Goal: Task Accomplishment & Management: Complete application form

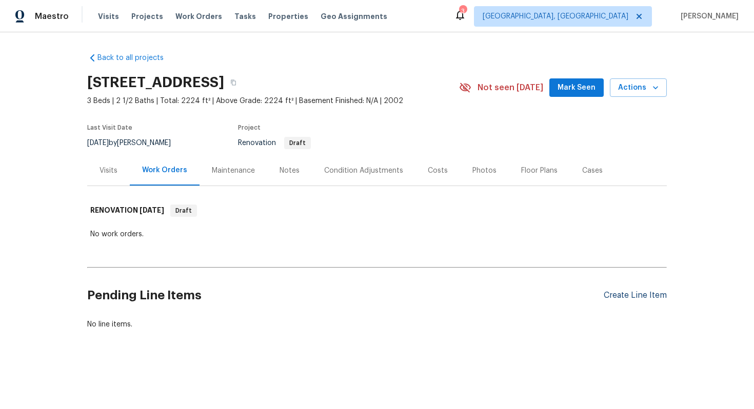
click at [627, 299] on div "Create Line Item" at bounding box center [635, 296] width 63 height 10
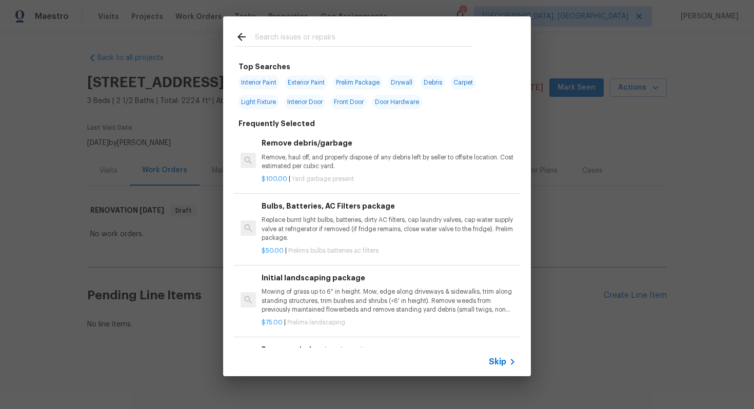
click at [496, 371] on div "Skip" at bounding box center [377, 362] width 308 height 29
click at [497, 361] on span "Skip" at bounding box center [497, 362] width 17 height 10
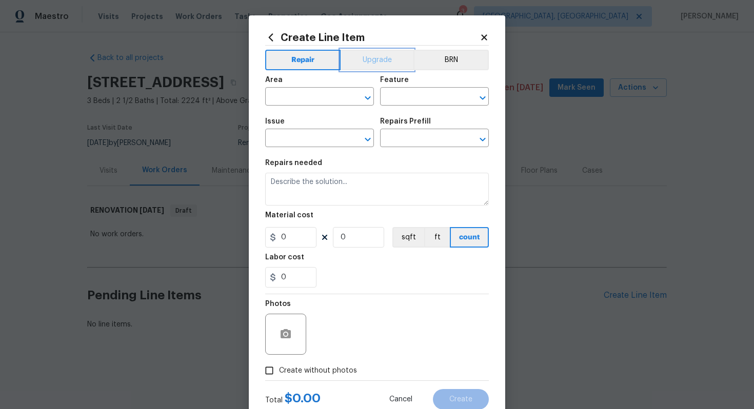
click at [366, 57] on button "Upgrade" at bounding box center [377, 60] width 73 height 21
click at [309, 54] on button "Repair" at bounding box center [302, 60] width 74 height 21
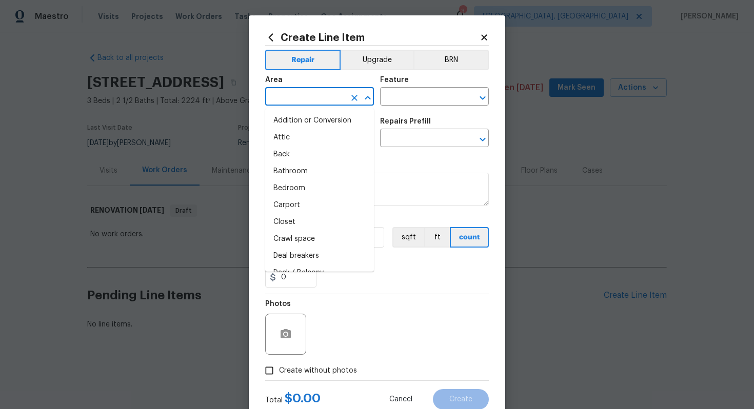
click at [293, 90] on input "text" at bounding box center [305, 98] width 80 height 16
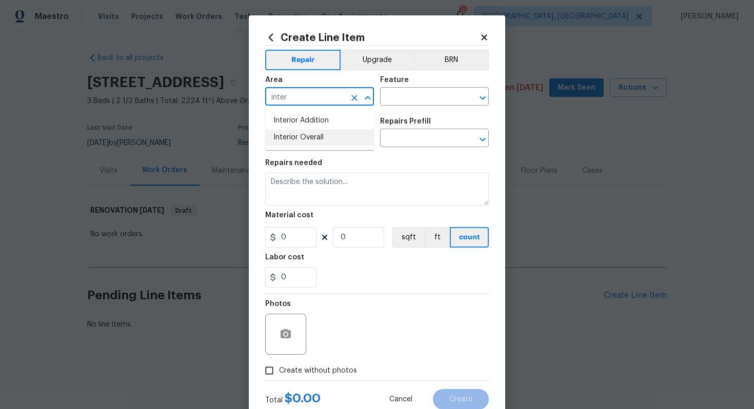
click at [303, 136] on li "Interior Overall" at bounding box center [319, 137] width 109 height 17
type input "Interior Overall"
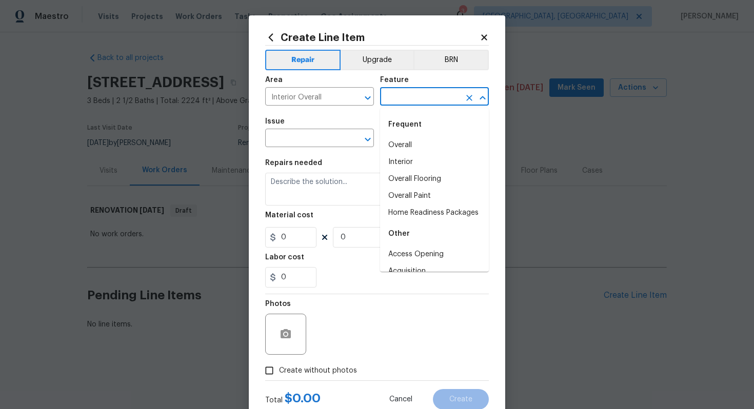
click at [395, 100] on input "text" at bounding box center [420, 98] width 80 height 16
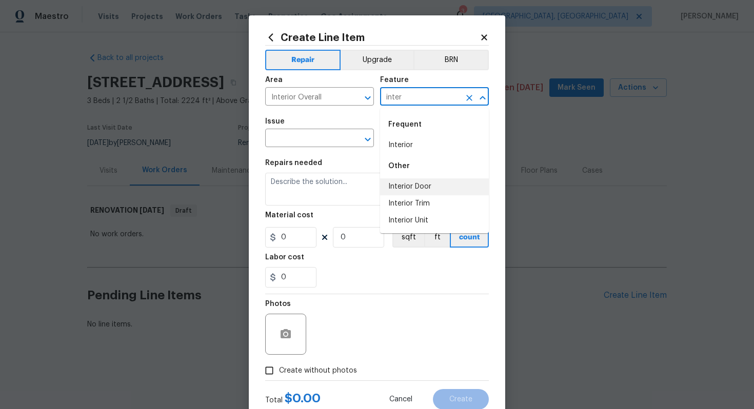
click at [400, 189] on li "Interior Door" at bounding box center [434, 187] width 109 height 17
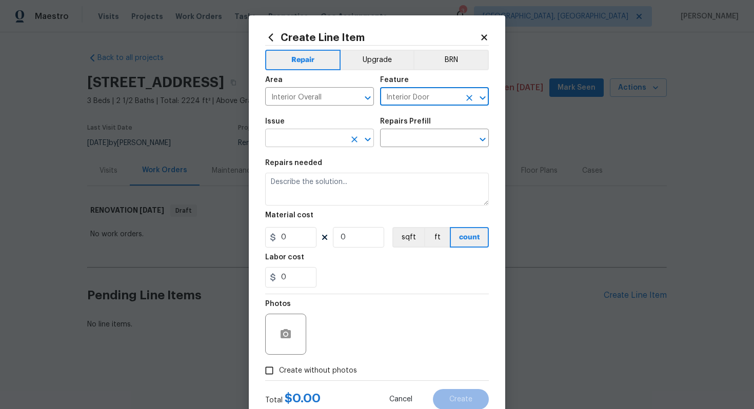
type input "Interior Door"
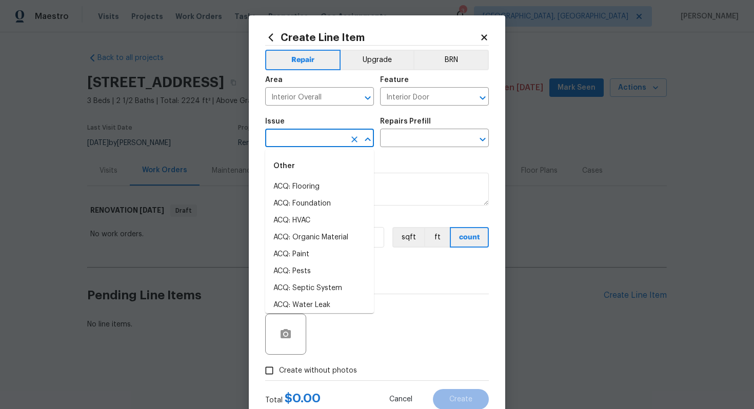
click at [286, 145] on input "text" at bounding box center [305, 139] width 80 height 16
click at [307, 253] on li "Interior Door Hardware" at bounding box center [319, 254] width 109 height 17
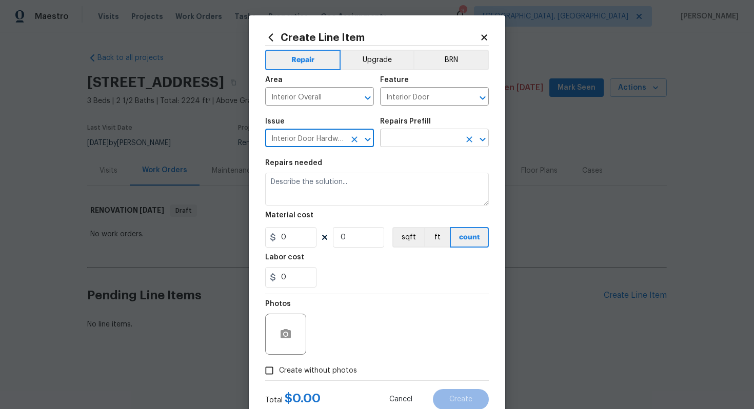
type input "Interior Door Hardware"
click at [415, 137] on input "text" at bounding box center [420, 139] width 80 height 16
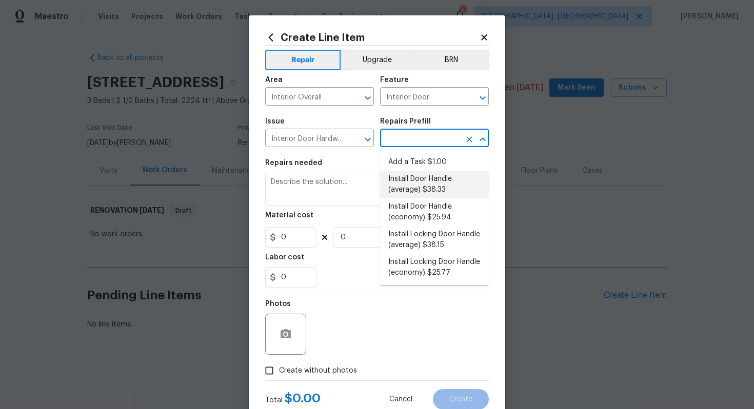
click at [424, 191] on li "Install Door Handle (average) $38.33" at bounding box center [434, 185] width 109 height 28
type input "Install Door Handle (average) $38.33"
type textarea "Remove the existing interior door handle (if present). Install a new (average) …"
type input "38.33"
type input "1"
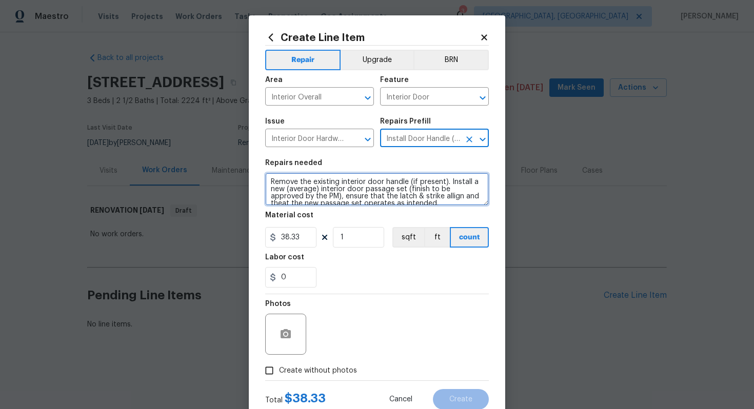
click at [268, 181] on textarea "Remove the existing interior door handle (if present). Install a new (average) …" at bounding box center [377, 189] width 224 height 33
type textarea "#sala - Remove the existing interior door handle (if present). Install a new (a…"
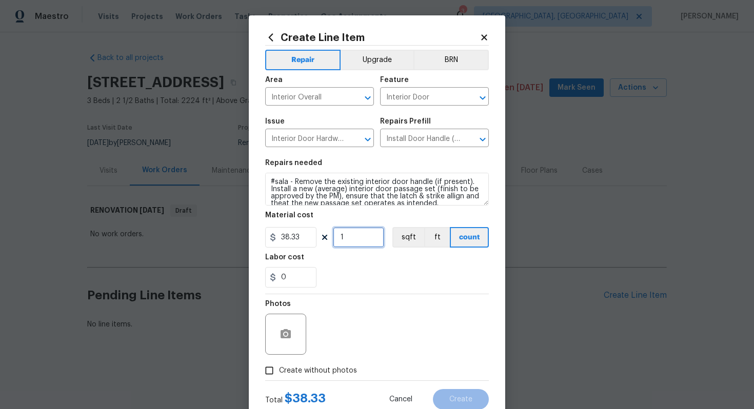
click at [354, 236] on input "1" at bounding box center [358, 237] width 51 height 21
type input "15"
click at [323, 367] on span "Create without photos" at bounding box center [318, 371] width 78 height 11
click at [279, 367] on input "Create without photos" at bounding box center [269, 370] width 19 height 19
checkbox input "true"
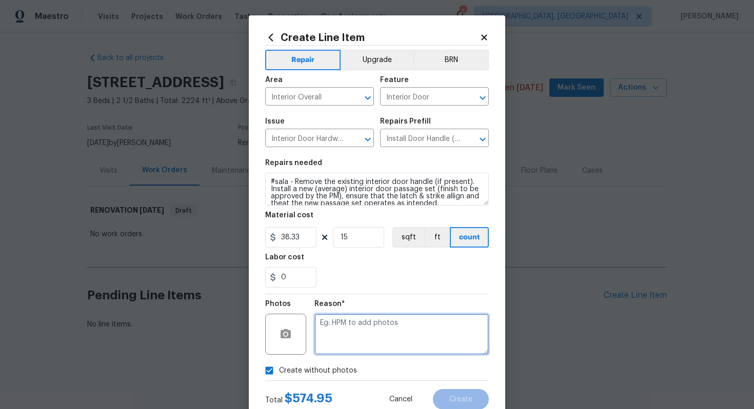
click at [345, 347] on textarea at bounding box center [401, 334] width 174 height 41
type textarea "n/a"
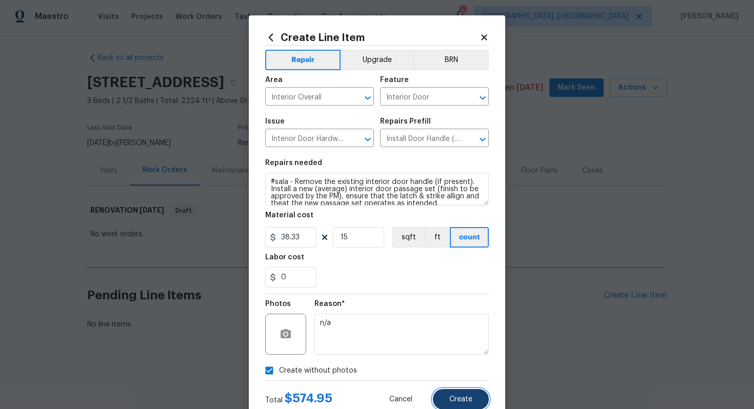
click at [449, 391] on button "Create" at bounding box center [461, 399] width 56 height 21
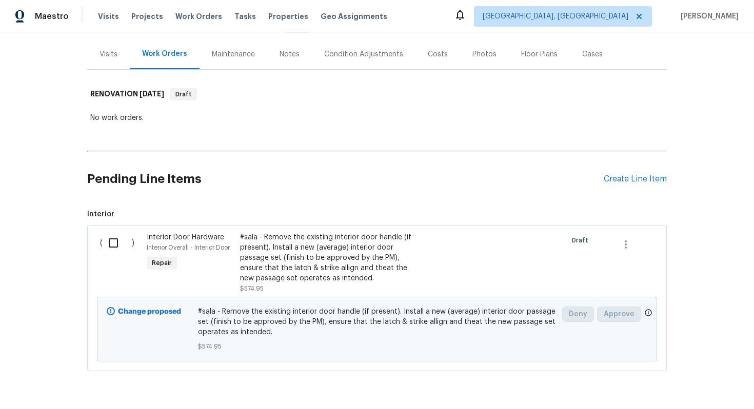
scroll to position [113, 0]
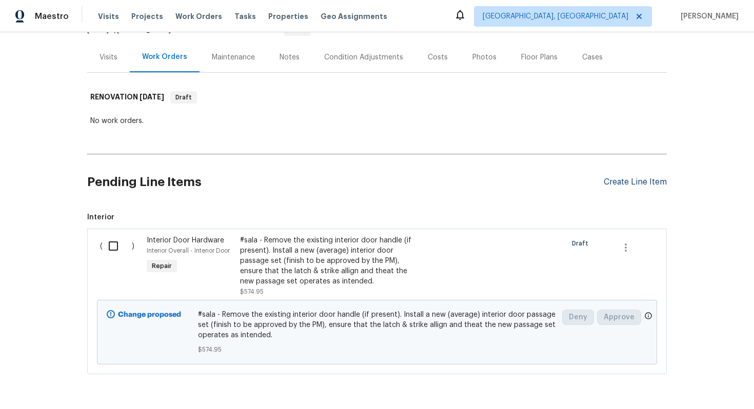
click at [640, 178] on div "Create Line Item" at bounding box center [635, 183] width 63 height 10
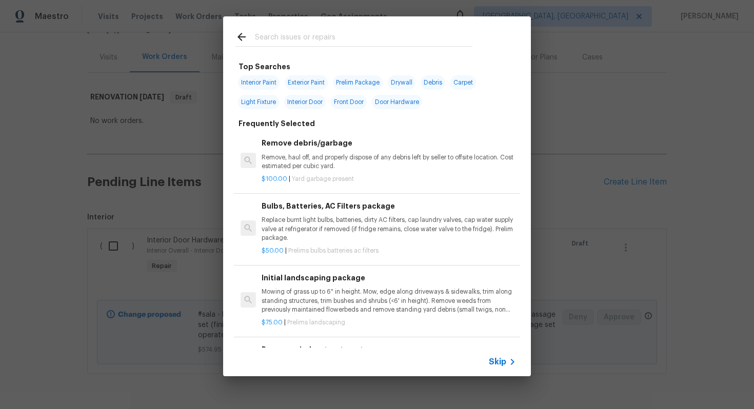
click at [498, 364] on span "Skip" at bounding box center [497, 362] width 17 height 10
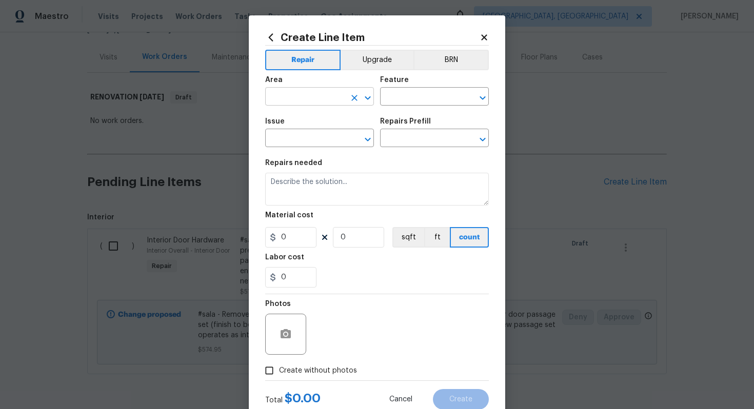
click at [291, 90] on input "text" at bounding box center [305, 98] width 80 height 16
click at [347, 72] on span "Area ​" at bounding box center [319, 91] width 109 height 42
click at [358, 63] on button "Upgrade" at bounding box center [377, 60] width 73 height 21
click at [287, 42] on h2 "Create Line Item" at bounding box center [372, 37] width 214 height 11
click at [284, 73] on span "Area ​" at bounding box center [319, 91] width 109 height 42
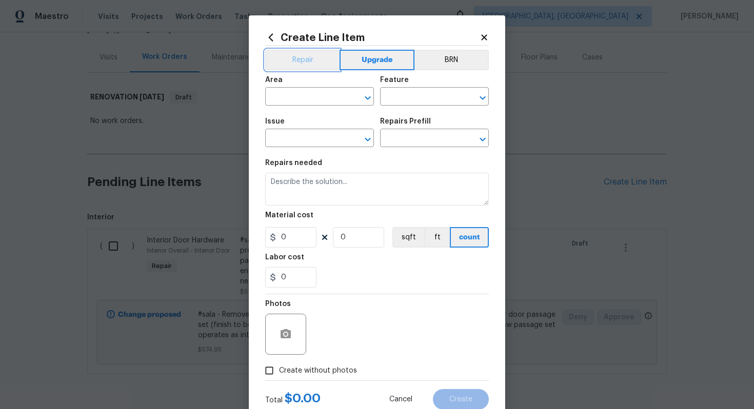
click at [282, 55] on button "Repair" at bounding box center [302, 60] width 74 height 21
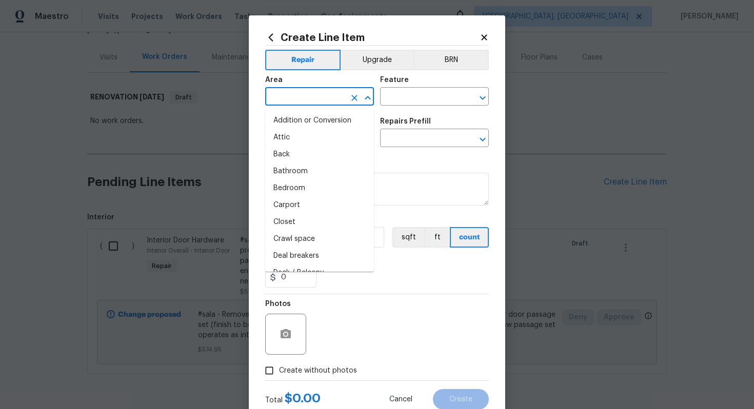
click at [286, 91] on input "text" at bounding box center [305, 98] width 80 height 16
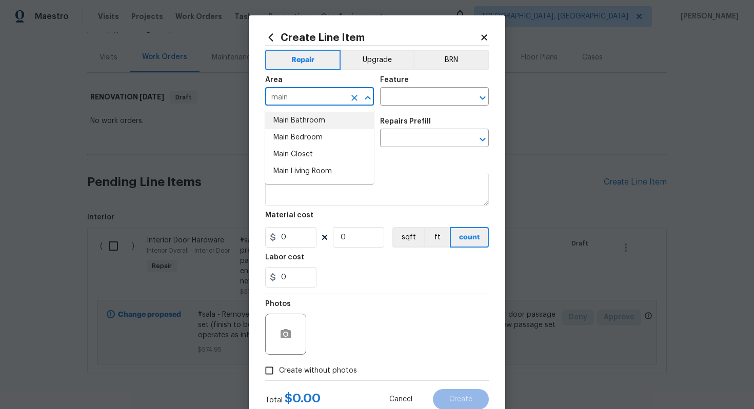
click at [285, 126] on li "Main Bathroom" at bounding box center [319, 120] width 109 height 17
type input "Main Bathroom"
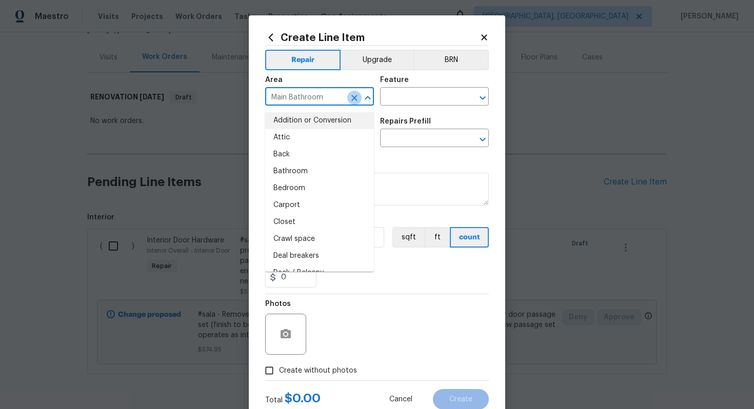
click at [356, 97] on icon "Clear" at bounding box center [354, 98] width 10 height 10
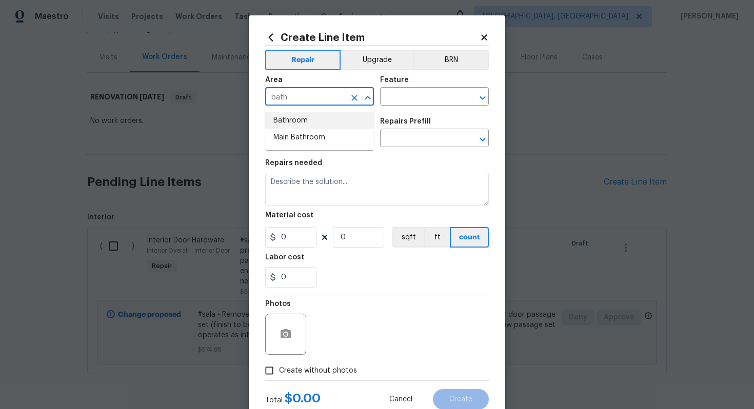
click at [311, 120] on li "Bathroom" at bounding box center [319, 120] width 109 height 17
type input "Bathroom"
click at [393, 97] on input "text" at bounding box center [420, 98] width 80 height 16
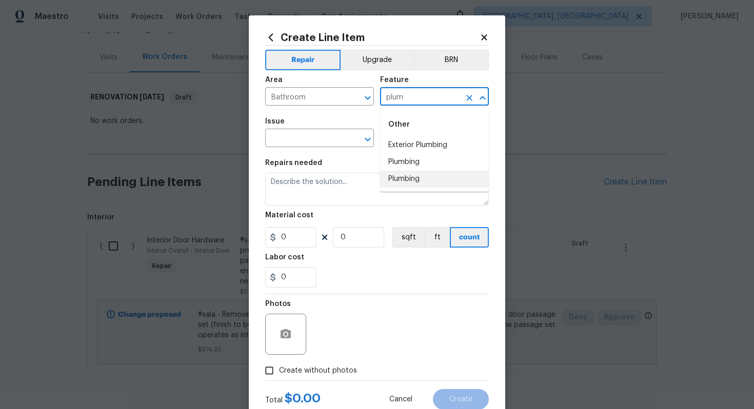
click at [394, 182] on li "Plumbing" at bounding box center [434, 179] width 109 height 17
type input "Plumbing"
click at [304, 147] on input "text" at bounding box center [305, 139] width 80 height 16
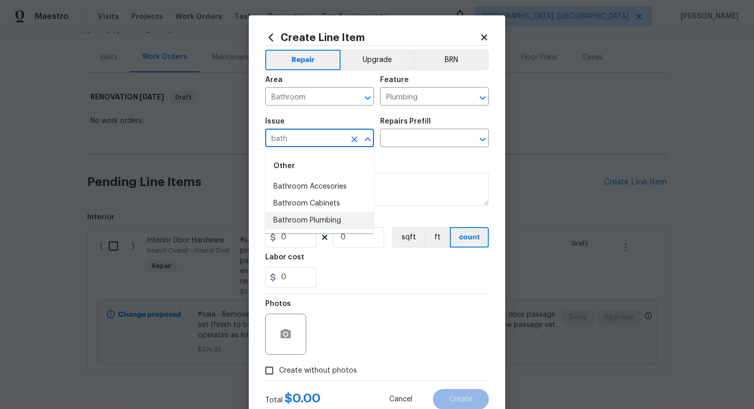
click at [304, 218] on li "Bathroom Plumbing" at bounding box center [319, 220] width 109 height 17
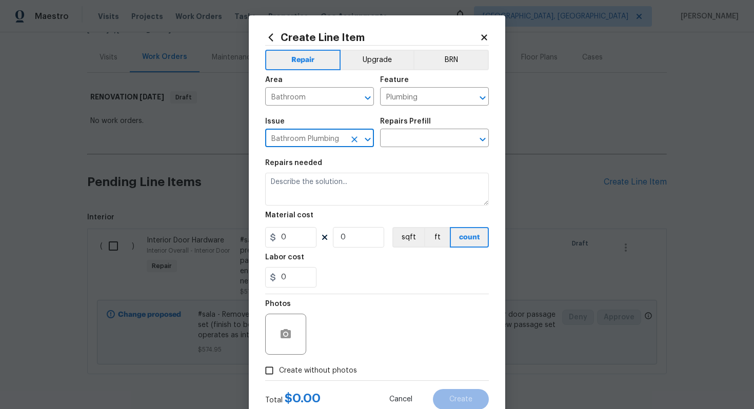
type input "Bathroom Plumbing"
click at [409, 130] on div "Repairs Prefill" at bounding box center [434, 124] width 109 height 13
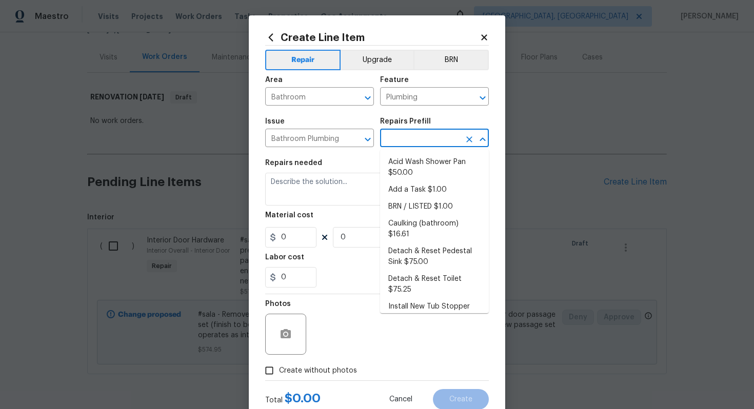
click at [406, 147] on input "text" at bounding box center [420, 139] width 80 height 16
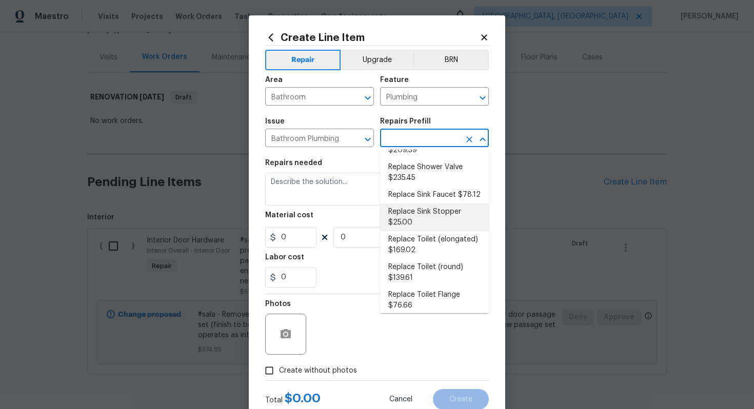
scroll to position [439, 0]
click at [464, 192] on li "Replace Sink Faucet $78.12" at bounding box center [434, 195] width 109 height 17
type input "Replace Sink Faucet $78.12"
type textarea "Remove and replace the existing sink faucet with new (PM to approve finish). En…"
type input "78.12"
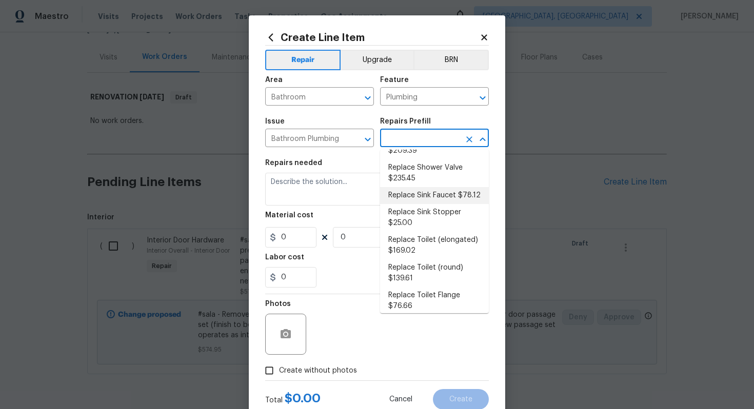
type input "1"
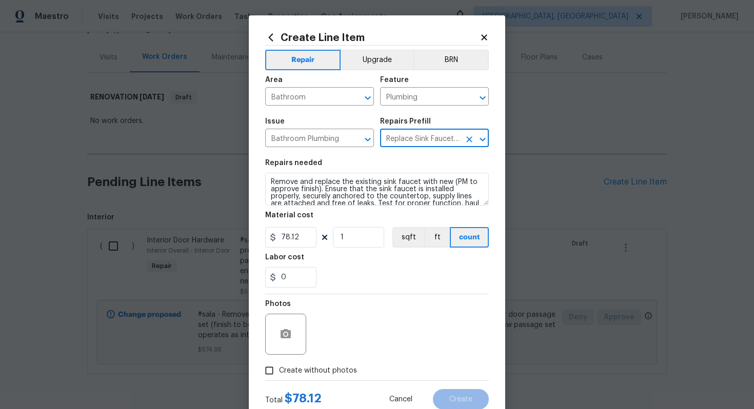
click at [264, 181] on div "Create Line Item Repair Upgrade BRN Area Bathroom ​ Feature Plumbing ​ Issue Ba…" at bounding box center [377, 220] width 257 height 411
click at [265, 181] on div "Create Line Item Repair Upgrade BRN Area Bathroom ​ Feature Plumbing ​ Issue Ba…" at bounding box center [377, 220] width 257 height 411
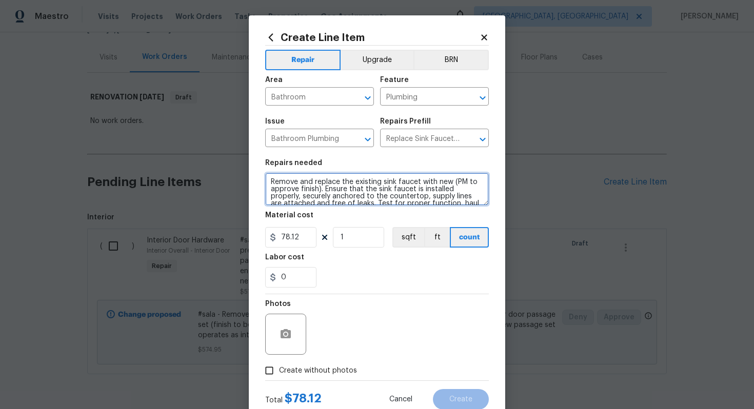
click at [271, 182] on textarea "Remove and replace the existing sink faucet with new (PM to approve finish). En…" at bounding box center [377, 189] width 224 height 33
type textarea "#sala - Both bathrooms - Remove and replace the existing sink faucet with new (…"
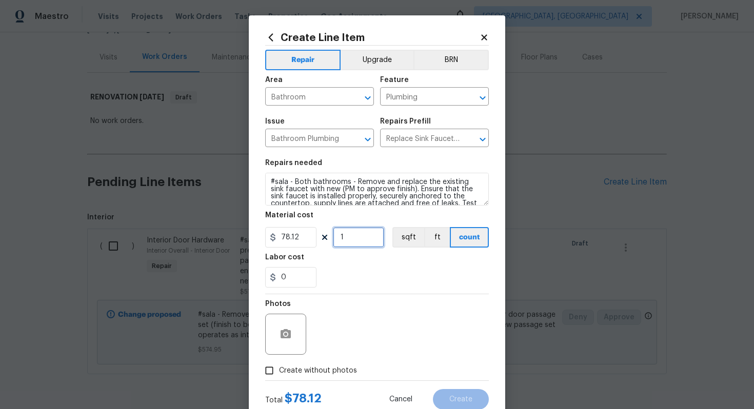
click at [357, 244] on input "1" at bounding box center [358, 237] width 51 height 21
type input "2"
click at [345, 367] on span "Create without photos" at bounding box center [318, 371] width 78 height 11
click at [279, 367] on input "Create without photos" at bounding box center [269, 370] width 19 height 19
checkbox input "true"
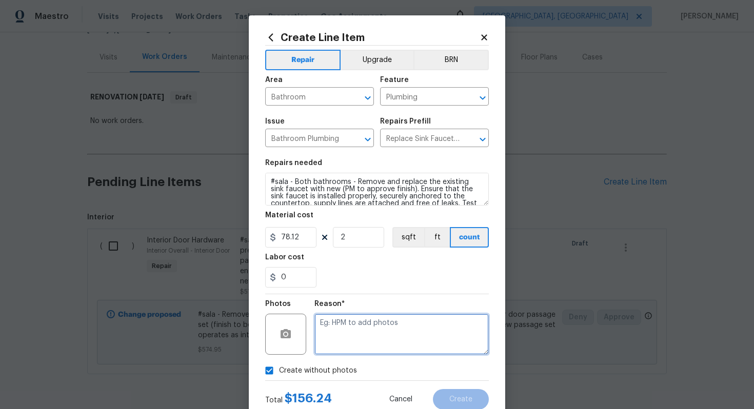
click at [357, 334] on textarea at bounding box center [401, 334] width 174 height 41
type textarea "n/a"
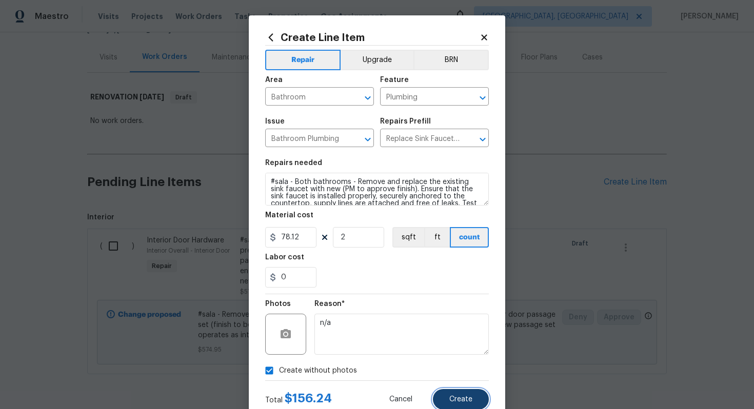
click at [453, 403] on span "Create" at bounding box center [460, 400] width 23 height 8
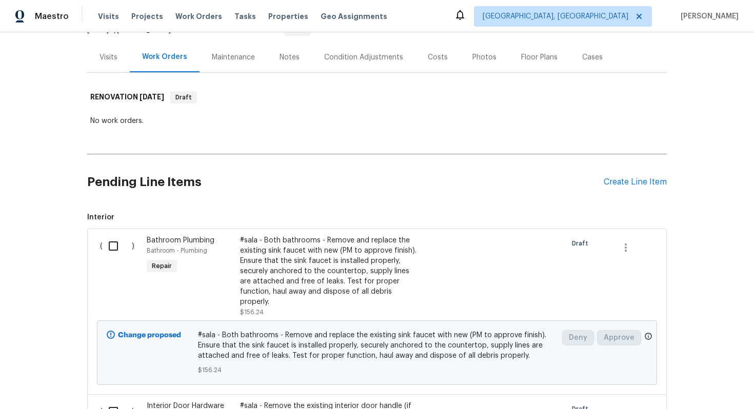
scroll to position [0, 0]
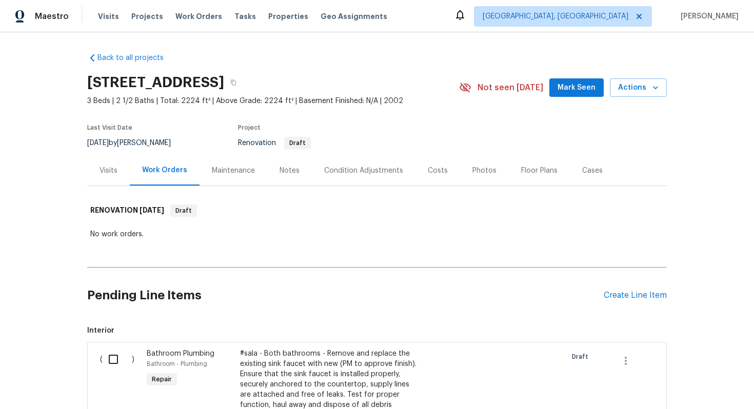
click at [175, 349] on div "Bathroom Plumbing" at bounding box center [190, 354] width 87 height 10
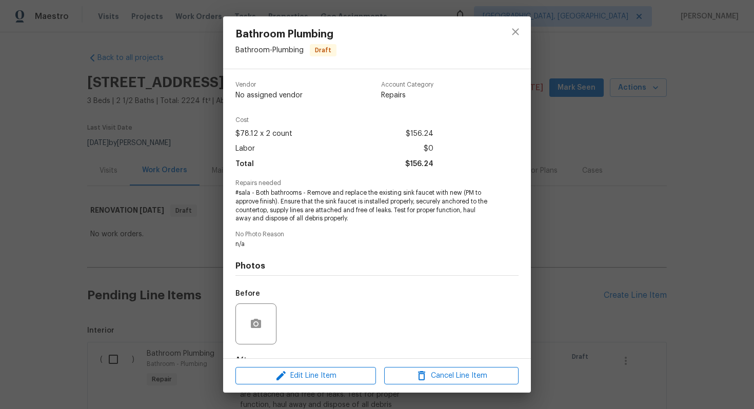
click at [287, 386] on div "Edit Line Item Cancel Line Item" at bounding box center [377, 376] width 308 height 34
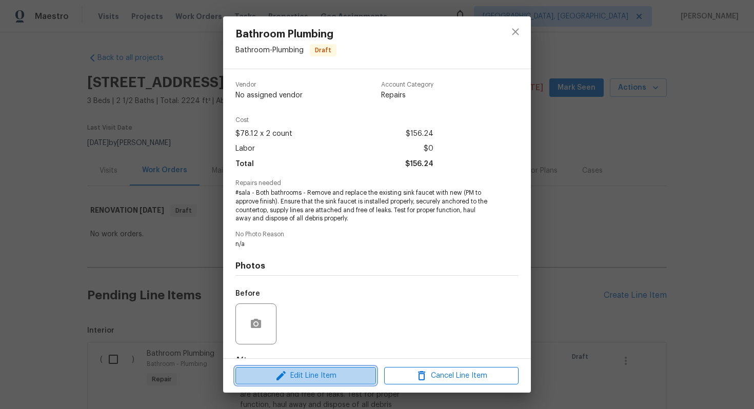
click at [288, 379] on span "Edit Line Item" at bounding box center [306, 376] width 134 height 13
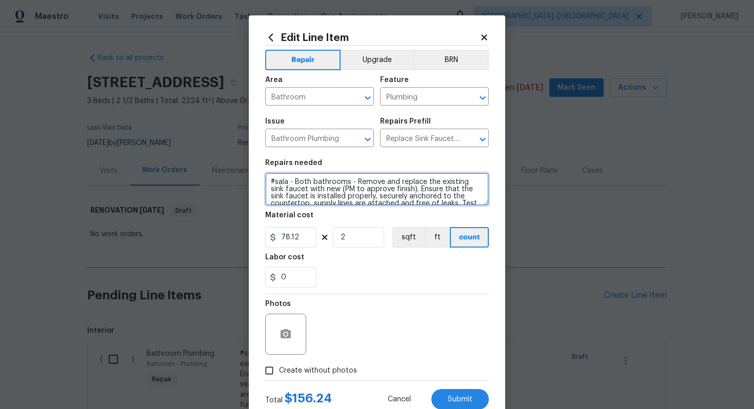
click at [301, 180] on textarea "#sala - Both bathrooms - Remove and replace the existing sink faucet with new (…" at bounding box center [377, 189] width 224 height 33
type textarea "#sala - All bathrooms - Remove and replace the existing sink faucet with new (P…"
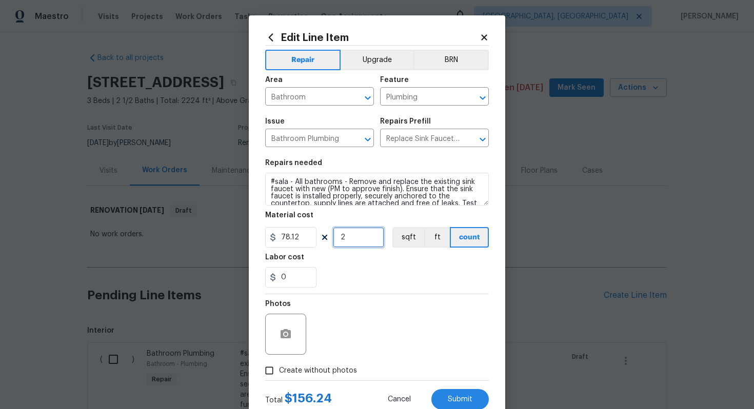
click at [365, 247] on input "2" at bounding box center [358, 237] width 51 height 21
type input "3"
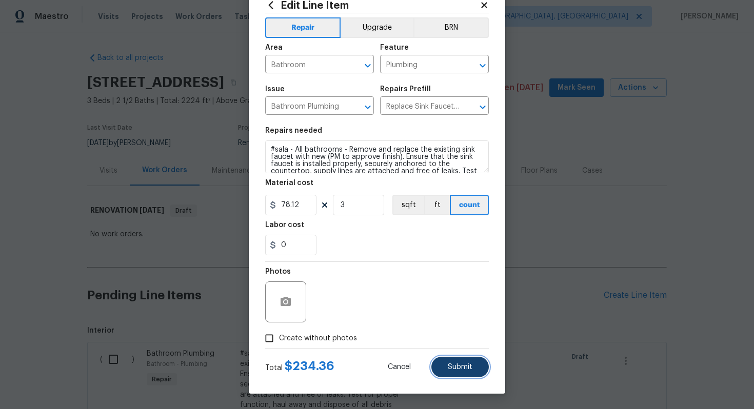
click at [450, 368] on span "Submit" at bounding box center [460, 368] width 25 height 8
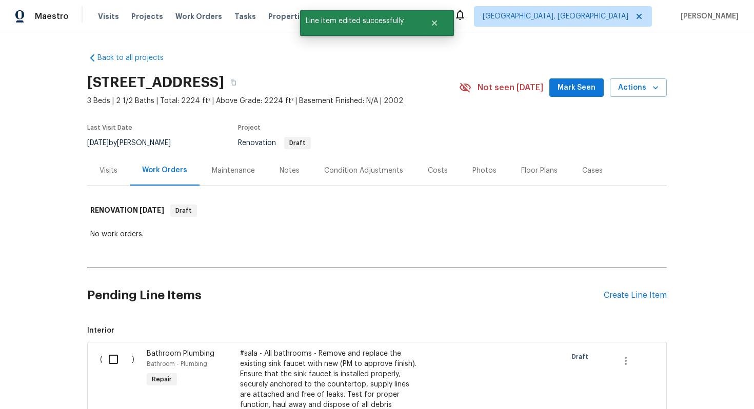
scroll to position [0, 0]
click at [628, 288] on div "Pending Line Items Create Line Item" at bounding box center [377, 296] width 580 height 48
click at [623, 294] on div "Create Line Item" at bounding box center [635, 296] width 63 height 10
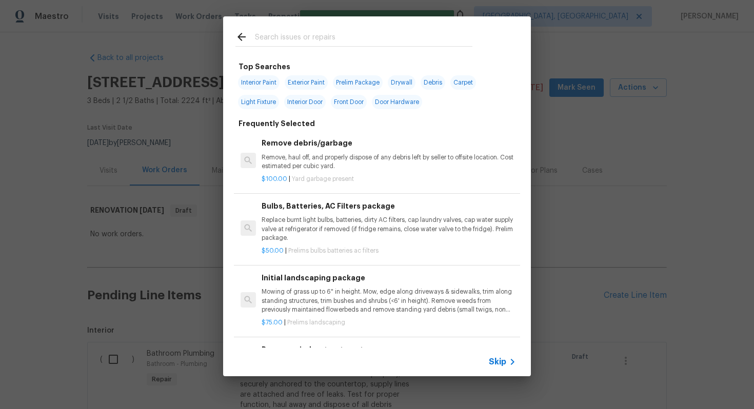
click at [506, 362] on icon at bounding box center [512, 362] width 12 height 12
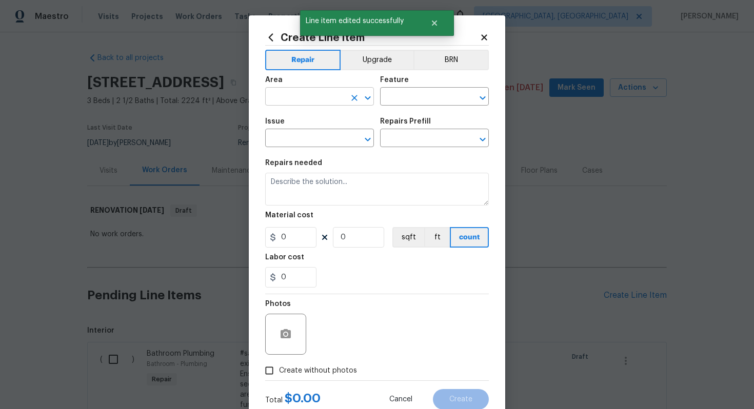
click at [292, 95] on input "text" at bounding box center [305, 98] width 80 height 16
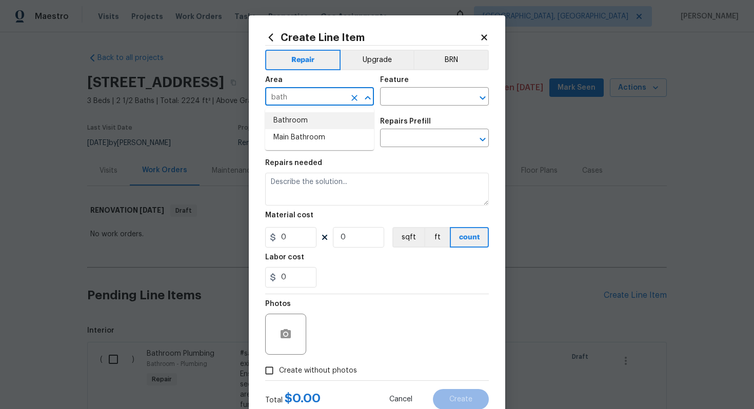
click at [291, 120] on li "Bathroom" at bounding box center [319, 120] width 109 height 17
type input "Bathroom"
click at [407, 95] on input "text" at bounding box center [420, 98] width 80 height 16
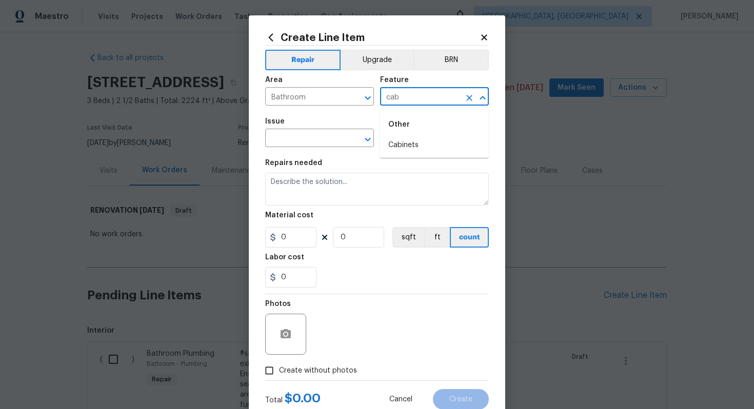
click at [404, 135] on div "Other" at bounding box center [434, 124] width 109 height 25
click at [403, 137] on li "Cabinets" at bounding box center [434, 145] width 109 height 17
type input "Cabinets"
click at [261, 135] on div "Create Line Item Repair Upgrade BRN Area Bathroom ​ Feature Cabinets ​ Issue ​ …" at bounding box center [377, 220] width 257 height 411
click at [287, 135] on input "text" at bounding box center [305, 139] width 80 height 16
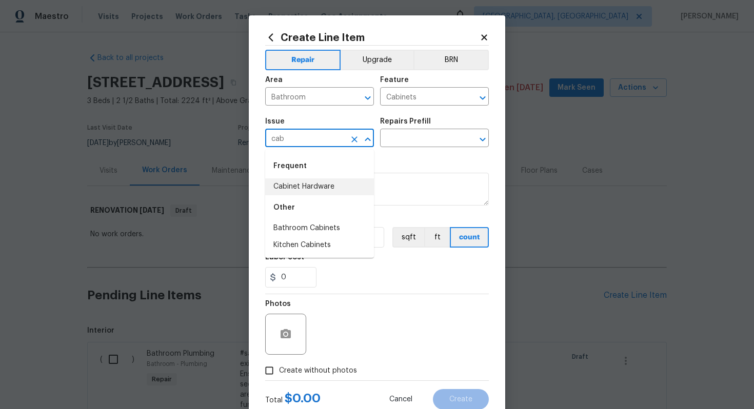
click at [306, 186] on li "Cabinet Hardware" at bounding box center [319, 187] width 109 height 17
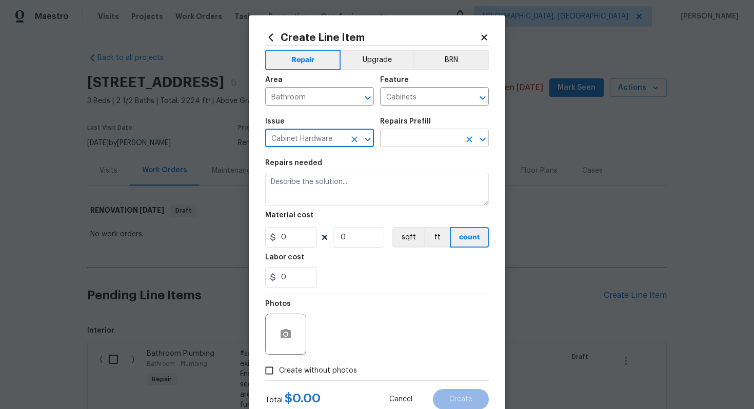
type input "Cabinet Hardware"
click at [420, 142] on input "text" at bounding box center [420, 139] width 80 height 16
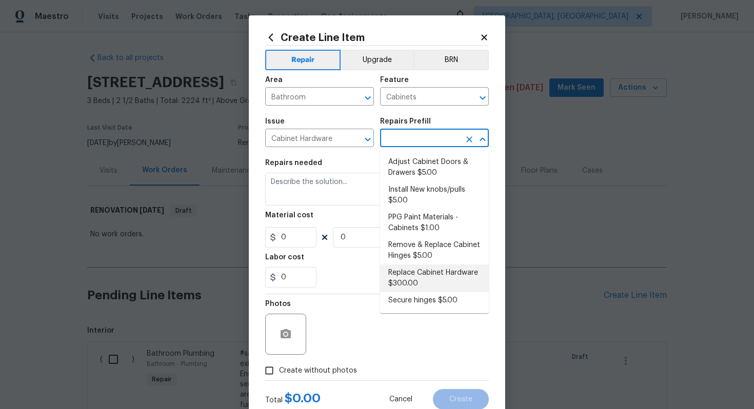
click at [406, 278] on li "Replace Cabinet Hardware $300.00" at bounding box center [434, 279] width 109 height 28
type input "Replace Cabinet Hardware $300.00"
type textarea "Replace cabinet hardware with new hinges and pulls. HPM to provide specs"
type input "300"
type input "1"
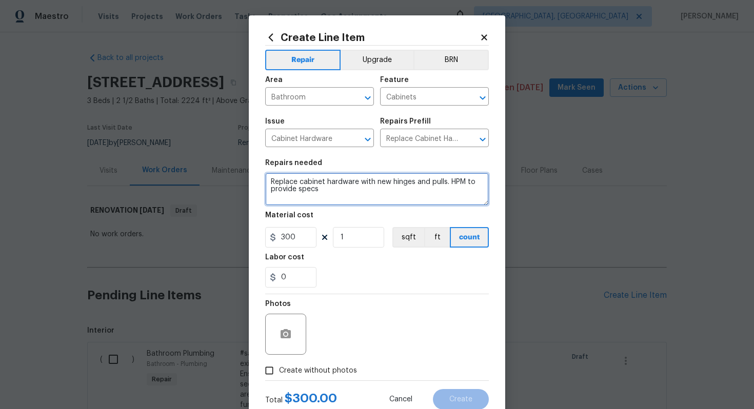
click at [272, 180] on textarea "Replace cabinet hardware with new hinges and pulls. HPM to provide specs" at bounding box center [377, 189] width 224 height 33
type textarea "#sala - Replace cabinet hardware with new hinges and pulls. HPM to provide specs"
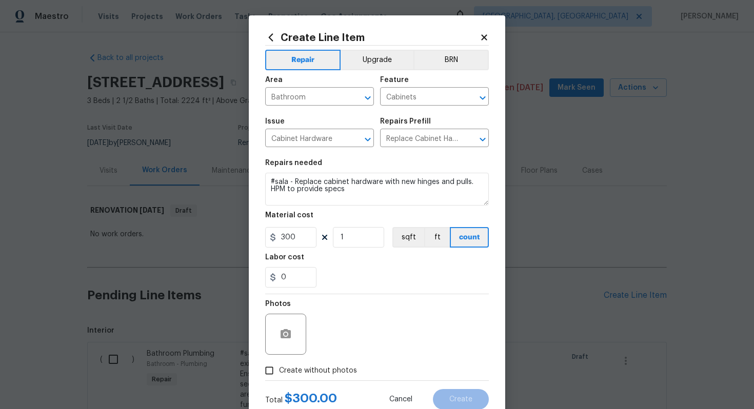
click at [318, 367] on span "Create without photos" at bounding box center [318, 371] width 78 height 11
click at [279, 367] on input "Create without photos" at bounding box center [269, 370] width 19 height 19
checkbox input "true"
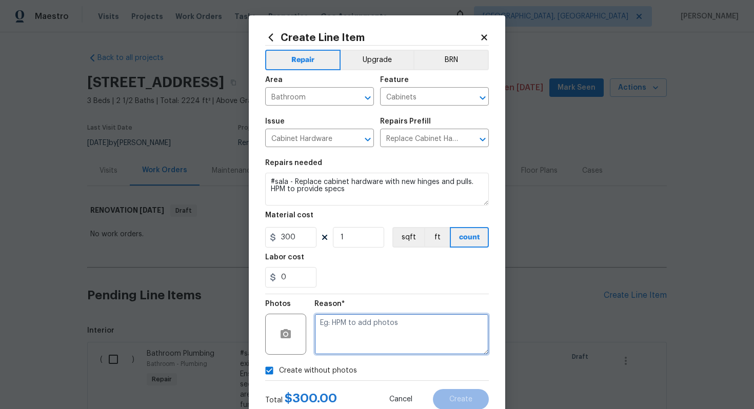
click at [339, 339] on textarea at bounding box center [401, 334] width 174 height 41
type textarea "n/a"
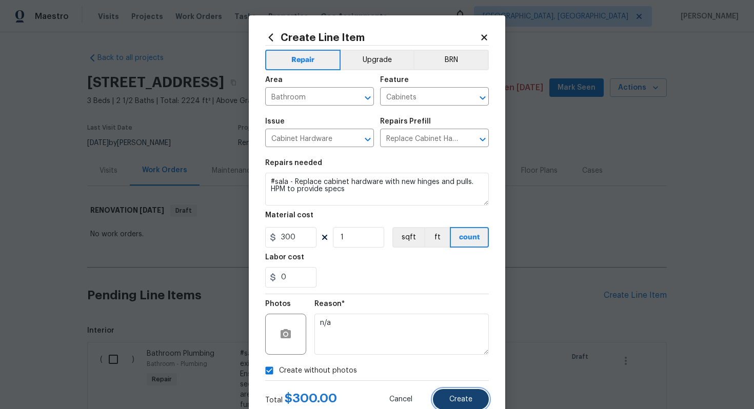
click at [468, 401] on span "Create" at bounding box center [460, 400] width 23 height 8
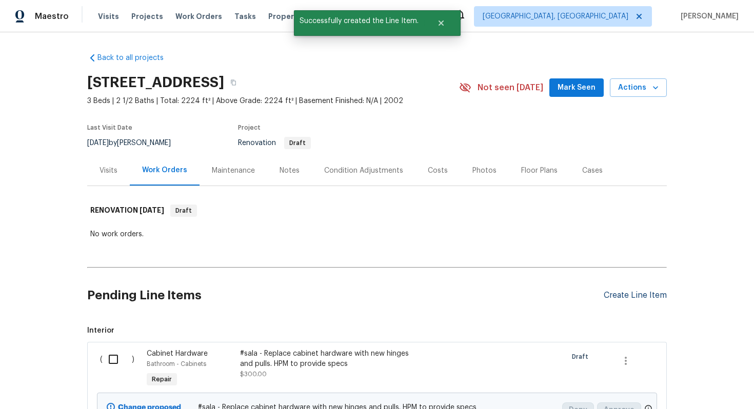
click at [626, 294] on div "Create Line Item" at bounding box center [635, 296] width 63 height 10
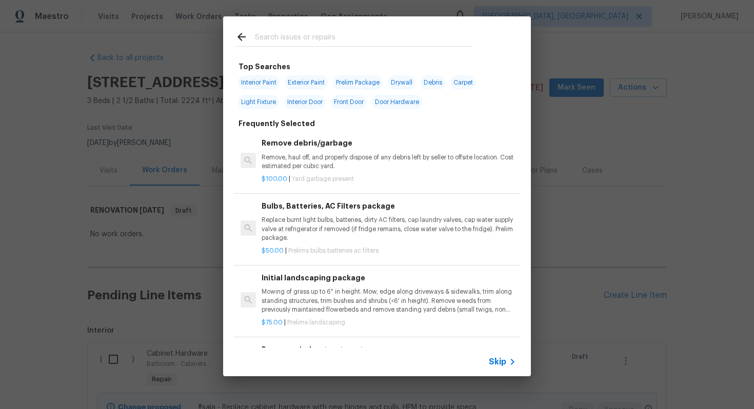
click at [495, 363] on span "Skip" at bounding box center [497, 362] width 17 height 10
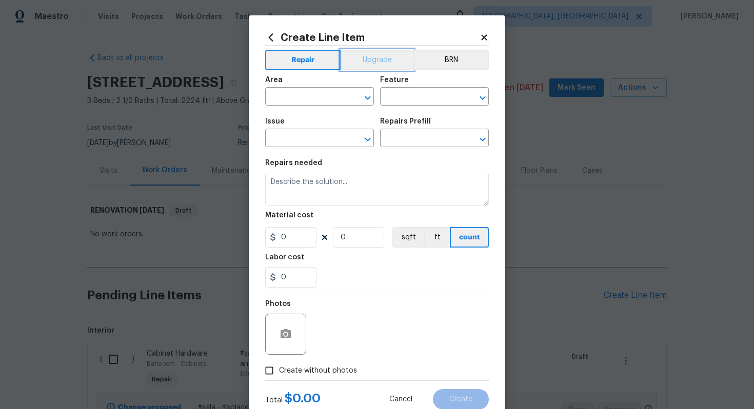
click at [358, 55] on button "Upgrade" at bounding box center [377, 60] width 73 height 21
click at [316, 106] on span "Area ​" at bounding box center [319, 91] width 109 height 42
click at [305, 102] on input "text" at bounding box center [305, 98] width 80 height 16
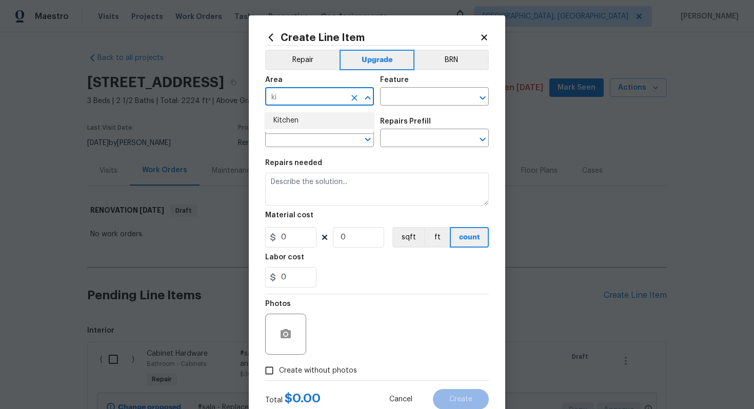
click at [319, 133] on ul "Kitchen" at bounding box center [319, 120] width 109 height 25
click at [308, 122] on li "Kitchen" at bounding box center [319, 120] width 109 height 17
type input "Kitchen"
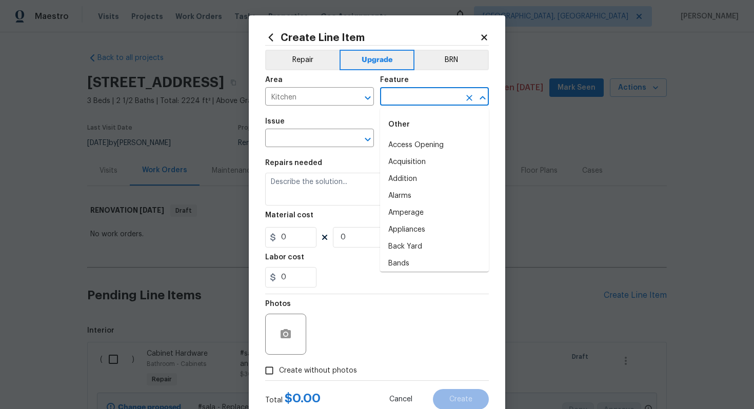
click at [391, 98] on input "text" at bounding box center [420, 98] width 80 height 16
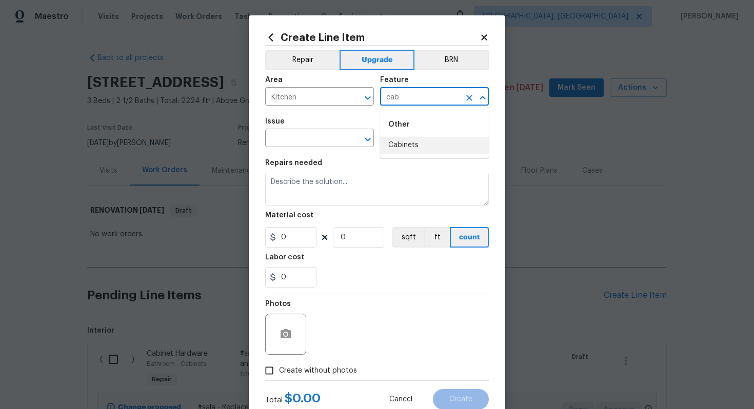
click at [400, 136] on div "Other" at bounding box center [434, 124] width 109 height 25
click at [399, 139] on li "Cabinets" at bounding box center [434, 145] width 109 height 17
type input "Cabinets"
click at [320, 139] on input "text" at bounding box center [305, 139] width 80 height 16
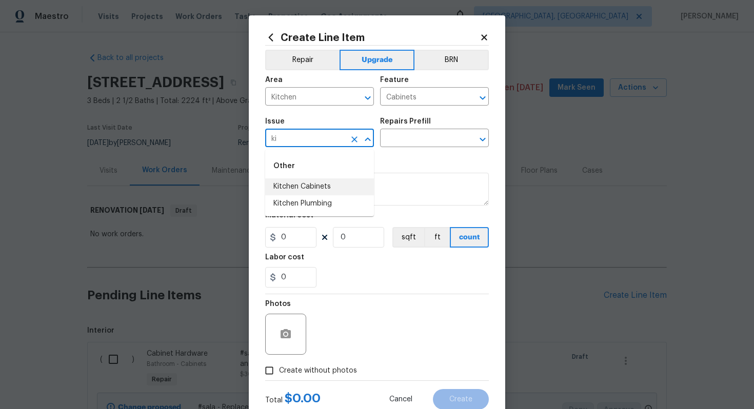
click at [318, 184] on li "Kitchen Cabinets" at bounding box center [319, 187] width 109 height 17
type input "Kitchen Cabinets"
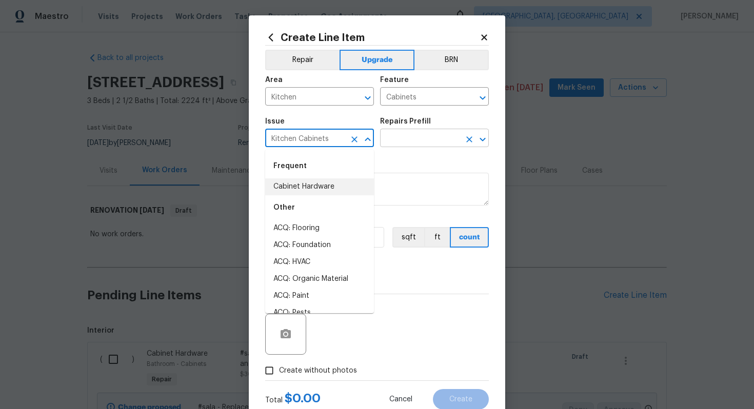
click at [393, 144] on input "text" at bounding box center [420, 139] width 80 height 16
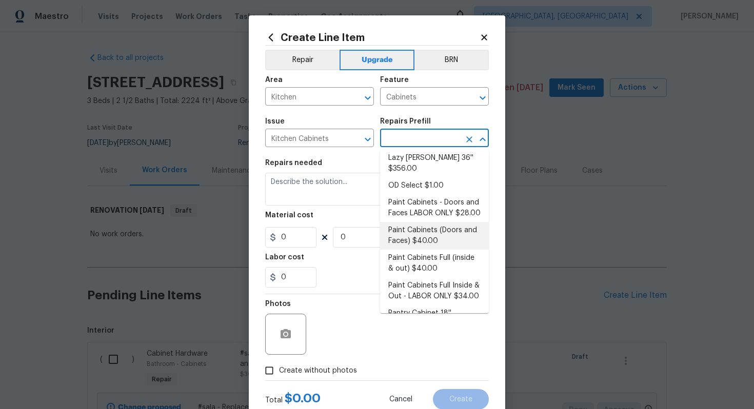
scroll to position [141, 0]
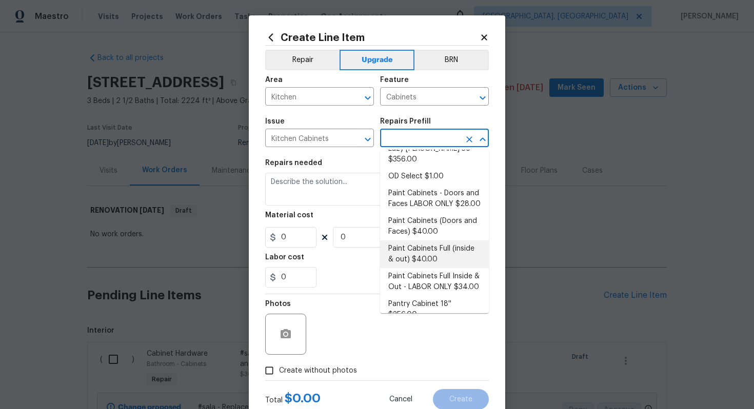
click at [422, 241] on li "Paint Cabinets Full (inside & out) $40.00" at bounding box center [434, 255] width 109 height 28
type input "Paint Cabinets Full (inside & out) $40.00"
type textarea "Prep, sand, mask and apply 2 coats of paint to the kitchen cabinet doors, inter…"
type input "40"
type input "1"
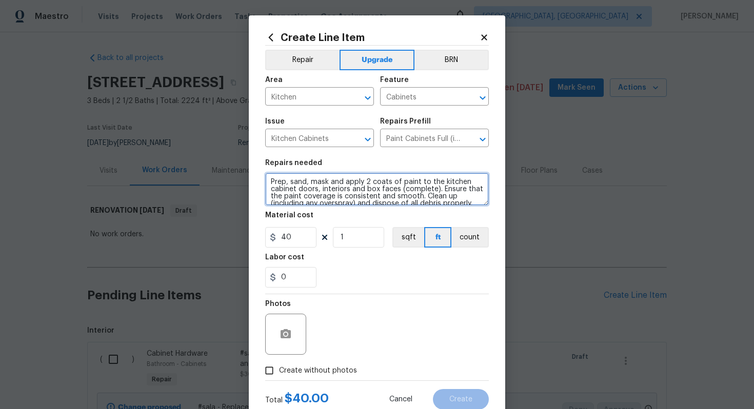
click at [267, 184] on textarea "Prep, sand, mask and apply 2 coats of paint to the kitchen cabinet doors, inter…" at bounding box center [377, 189] width 224 height 33
type textarea "#sala - Prep, sand, mask and apply 2 coats of paint to the kitchen cabinet door…"
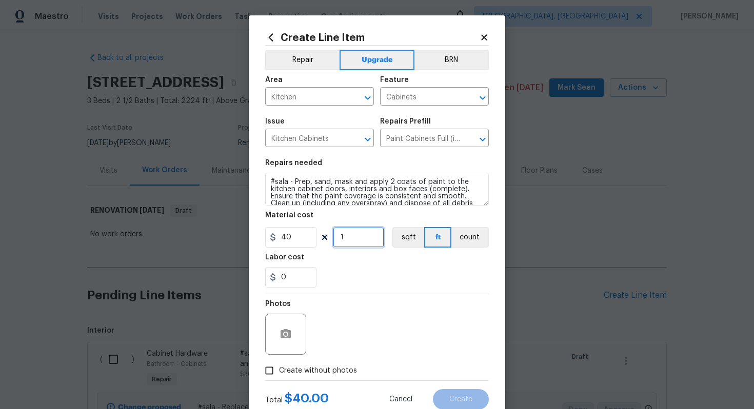
click at [358, 235] on input "1" at bounding box center [358, 237] width 51 height 21
type input "60"
click at [332, 372] on span "Create without photos" at bounding box center [318, 371] width 78 height 11
click at [279, 372] on input "Create without photos" at bounding box center [269, 370] width 19 height 19
checkbox input "true"
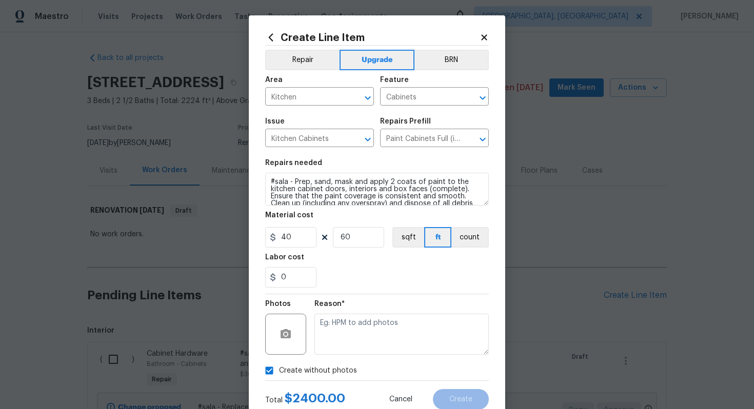
click at [346, 303] on div "Reason*" at bounding box center [401, 307] width 174 height 13
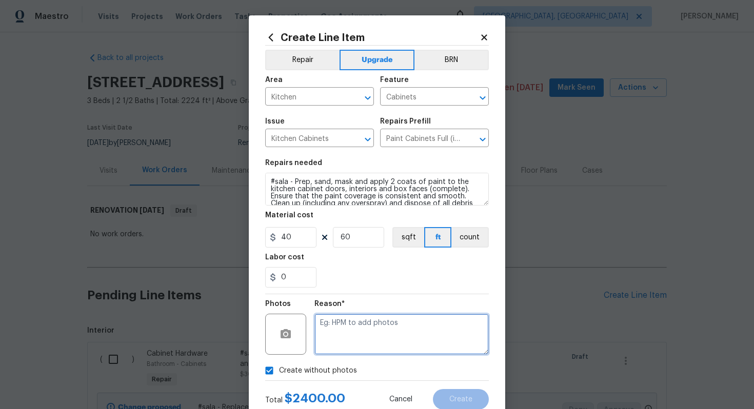
click at [335, 336] on textarea at bounding box center [401, 334] width 174 height 41
type textarea "n/a"
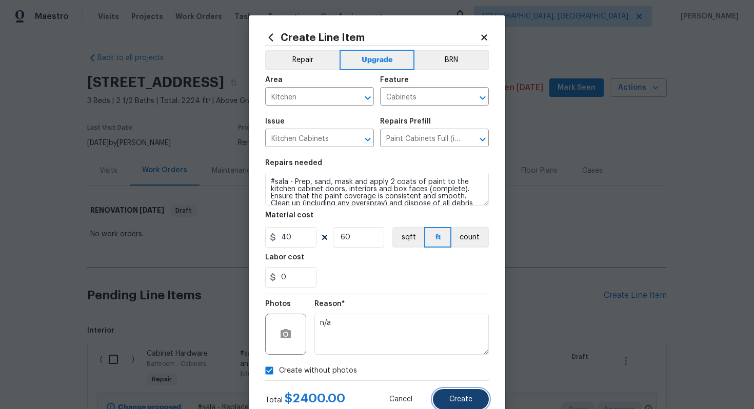
click at [447, 391] on button "Create" at bounding box center [461, 399] width 56 height 21
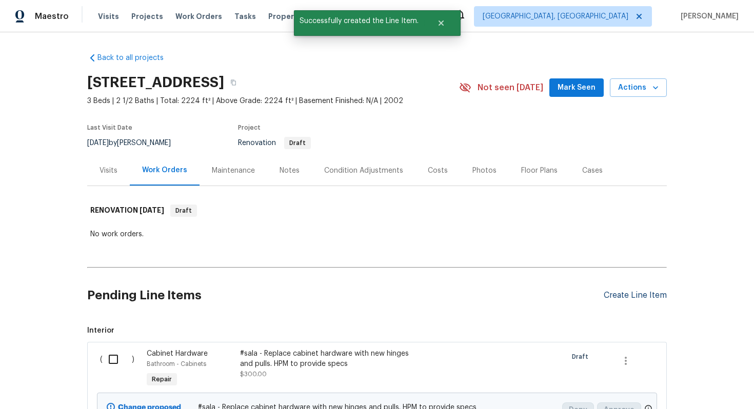
click at [618, 295] on div "Create Line Item" at bounding box center [635, 296] width 63 height 10
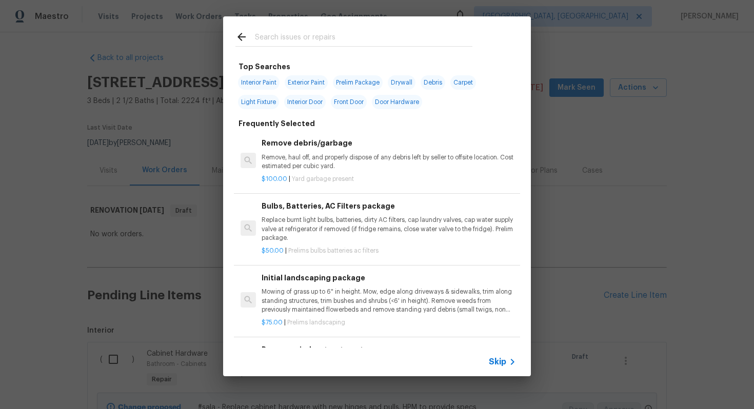
click at [497, 355] on div "Skip" at bounding box center [377, 362] width 308 height 29
click at [497, 361] on span "Skip" at bounding box center [497, 362] width 17 height 10
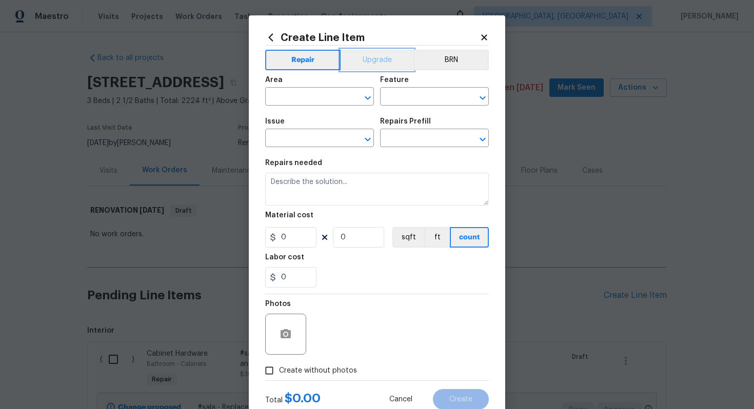
click at [367, 51] on button "Upgrade" at bounding box center [377, 60] width 73 height 21
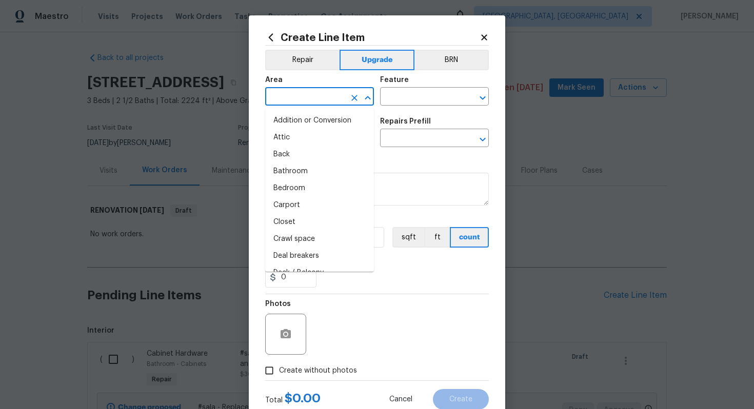
click at [320, 92] on input "text" at bounding box center [305, 98] width 80 height 16
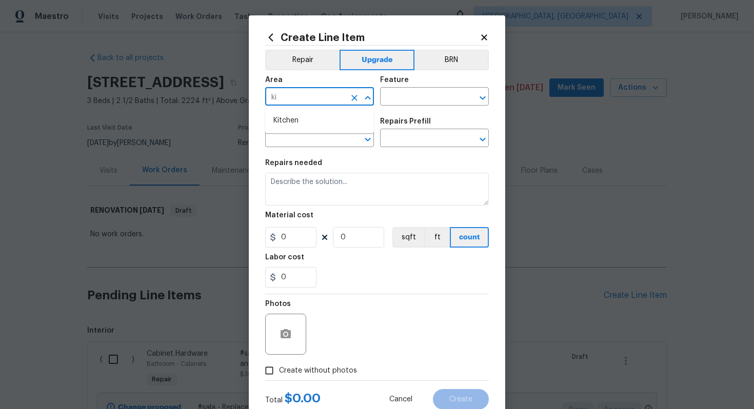
click at [293, 131] on ul "Kitchen" at bounding box center [319, 120] width 109 height 25
click at [293, 125] on li "Kitchen" at bounding box center [319, 120] width 109 height 17
type input "Kitchen"
click at [400, 97] on input "text" at bounding box center [420, 98] width 80 height 16
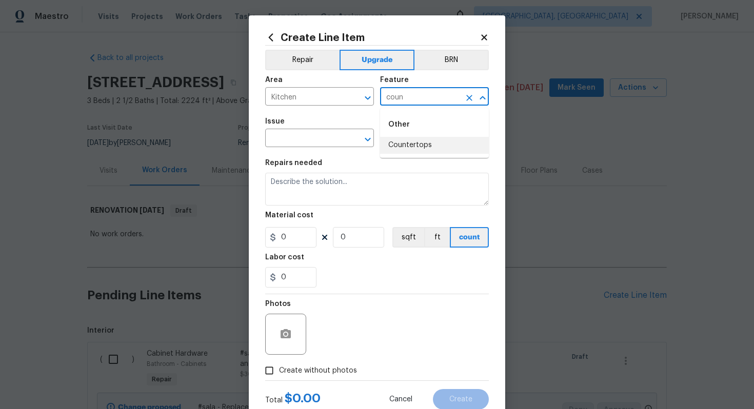
click at [402, 148] on li "Countertops" at bounding box center [434, 145] width 109 height 17
type input "Countertops"
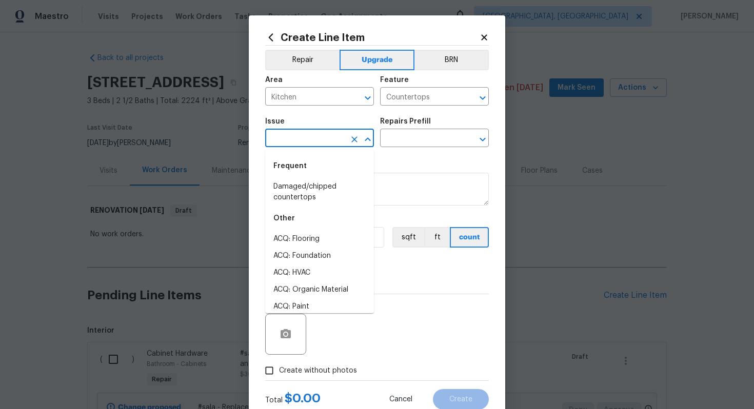
click at [302, 146] on input "text" at bounding box center [305, 139] width 80 height 16
click at [306, 232] on li "Countertops" at bounding box center [319, 239] width 109 height 17
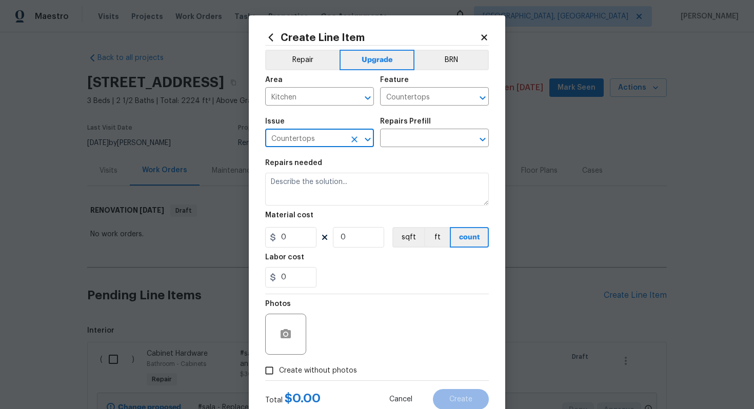
type input "Countertops"
click at [401, 130] on div "Repairs Prefill" at bounding box center [434, 124] width 109 height 13
click at [401, 134] on input "text" at bounding box center [420, 139] width 80 height 16
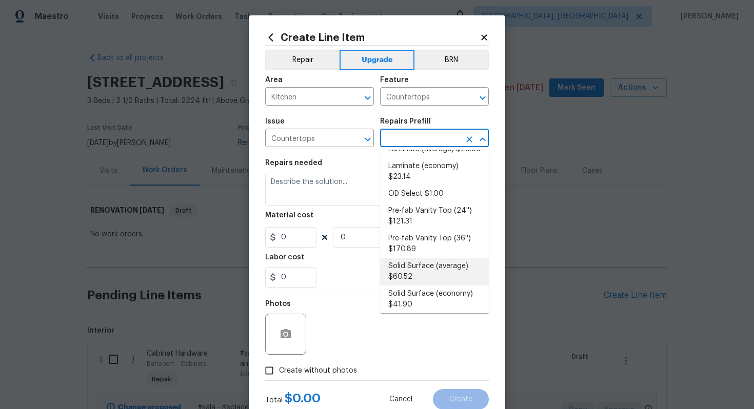
scroll to position [161, 0]
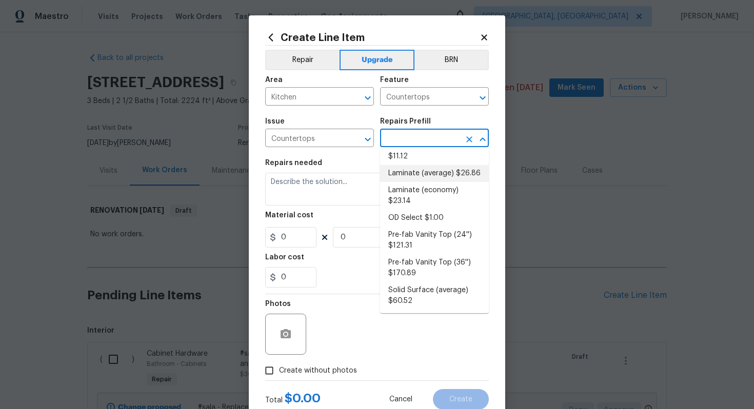
click at [433, 166] on li "Laminate (average) $26.86" at bounding box center [434, 173] width 109 height 17
type input "Laminate (average) $26.86"
type textarea "Remove the existing laminate countertops and replace with new (PM to approve st…"
type input "26.86"
type input "1"
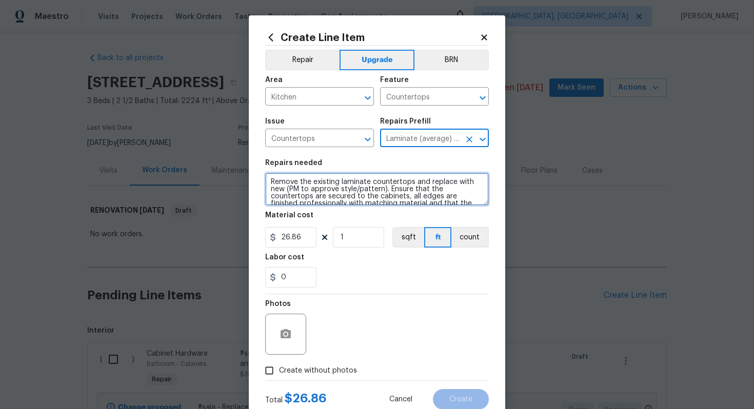
click at [268, 180] on textarea "Remove the existing laminate countertops and replace with new (PM to approve st…" at bounding box center [377, 189] width 224 height 33
type textarea "#sala - Remove the existing laminate countertops and replace with new (PM to ap…"
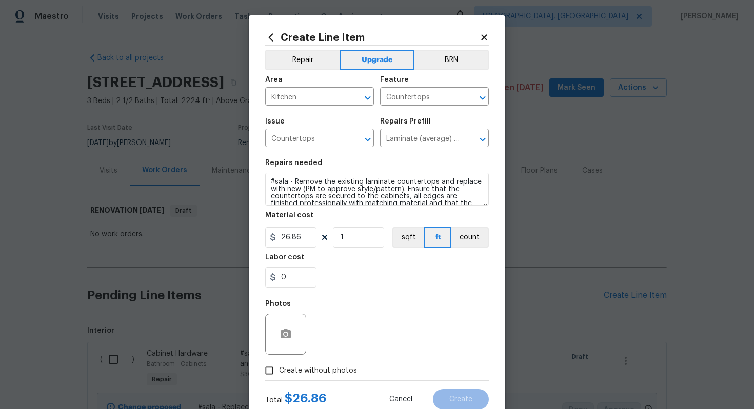
click at [359, 222] on div "Material cost" at bounding box center [377, 218] width 224 height 13
click at [352, 234] on input "1" at bounding box center [358, 237] width 51 height 21
type input "60"
click at [321, 373] on span "Create without photos" at bounding box center [318, 371] width 78 height 11
click at [279, 373] on input "Create without photos" at bounding box center [269, 370] width 19 height 19
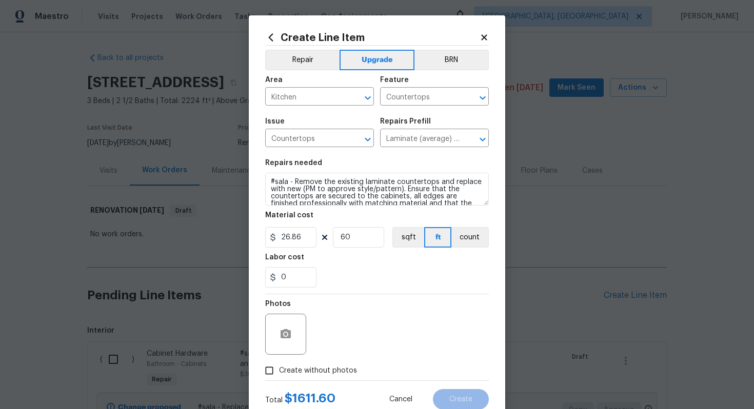
checkbox input "true"
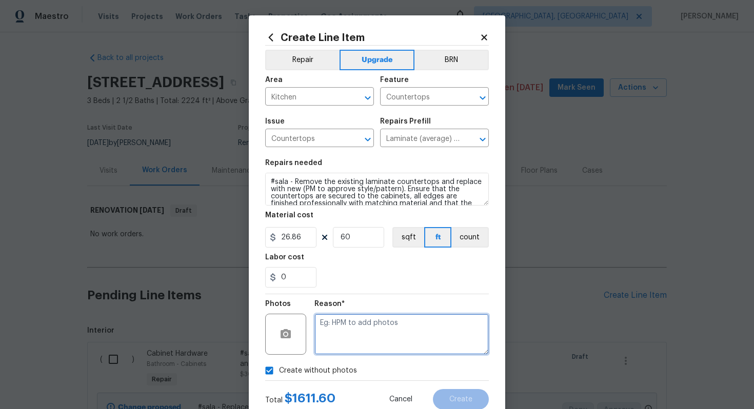
click at [350, 344] on textarea at bounding box center [401, 334] width 174 height 41
type textarea "n/a"
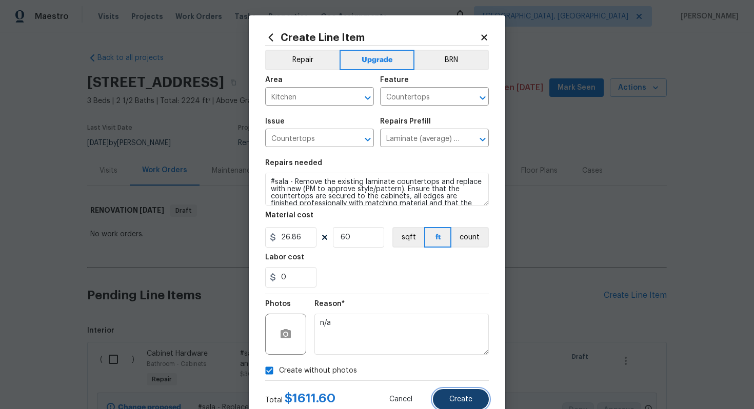
click at [456, 396] on button "Create" at bounding box center [461, 399] width 56 height 21
